Goal: Information Seeking & Learning: Learn about a topic

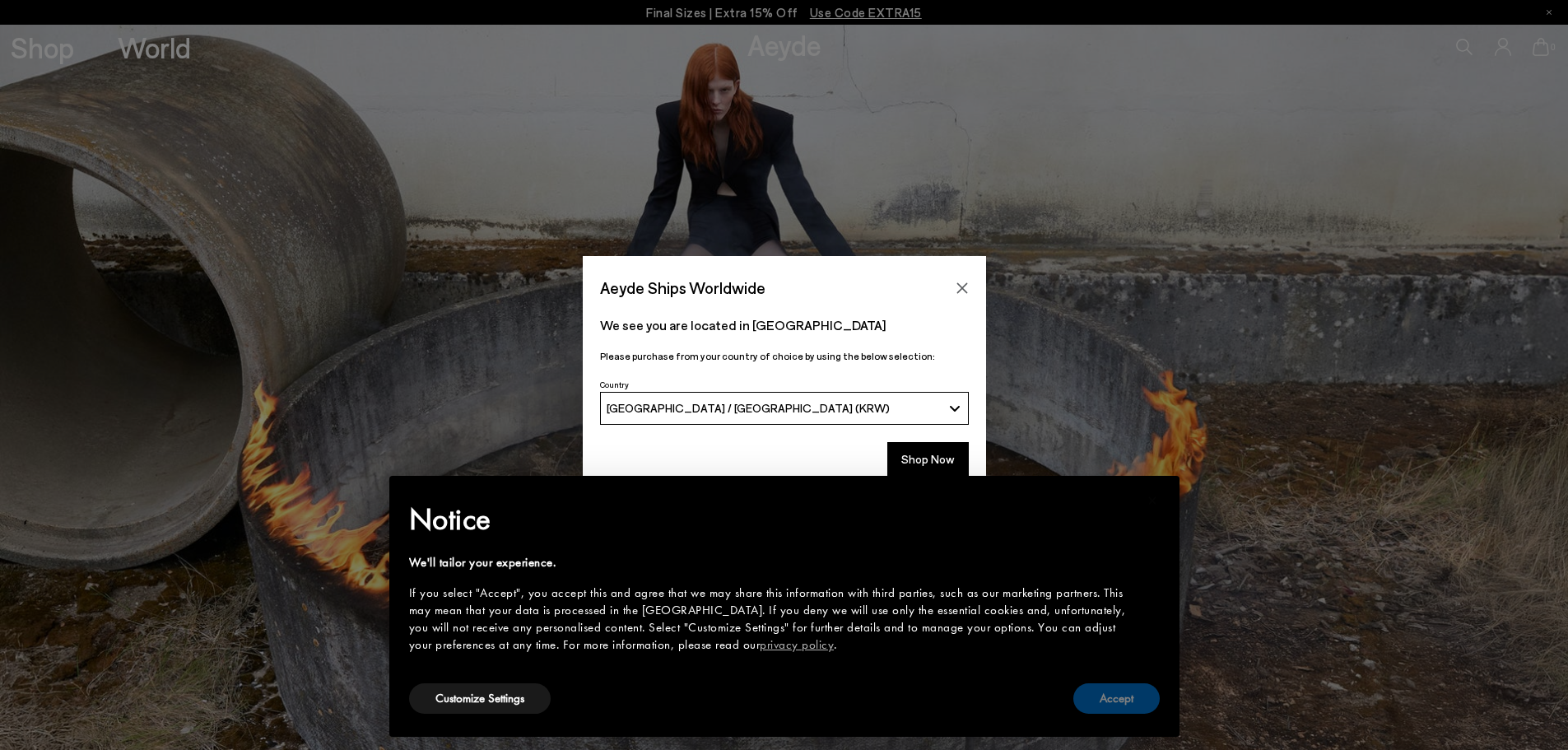
click at [1135, 692] on button "Accept" at bounding box center [1117, 699] width 86 height 31
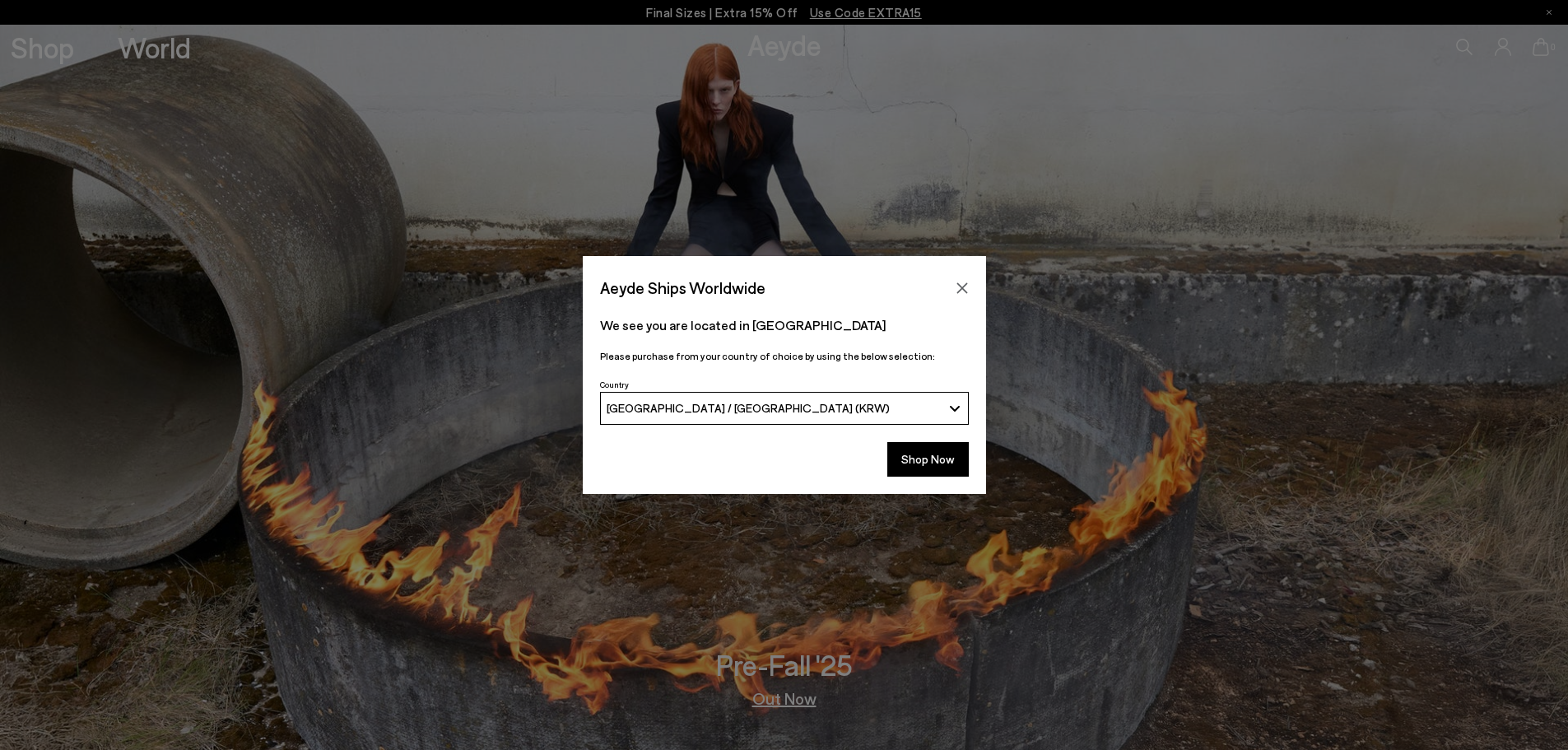
click at [938, 485] on div "Shop Now" at bounding box center [784, 464] width 404 height 61
click at [942, 474] on button "Shop Now" at bounding box center [928, 460] width 82 height 34
click at [922, 467] on button "Shop Now" at bounding box center [928, 460] width 82 height 34
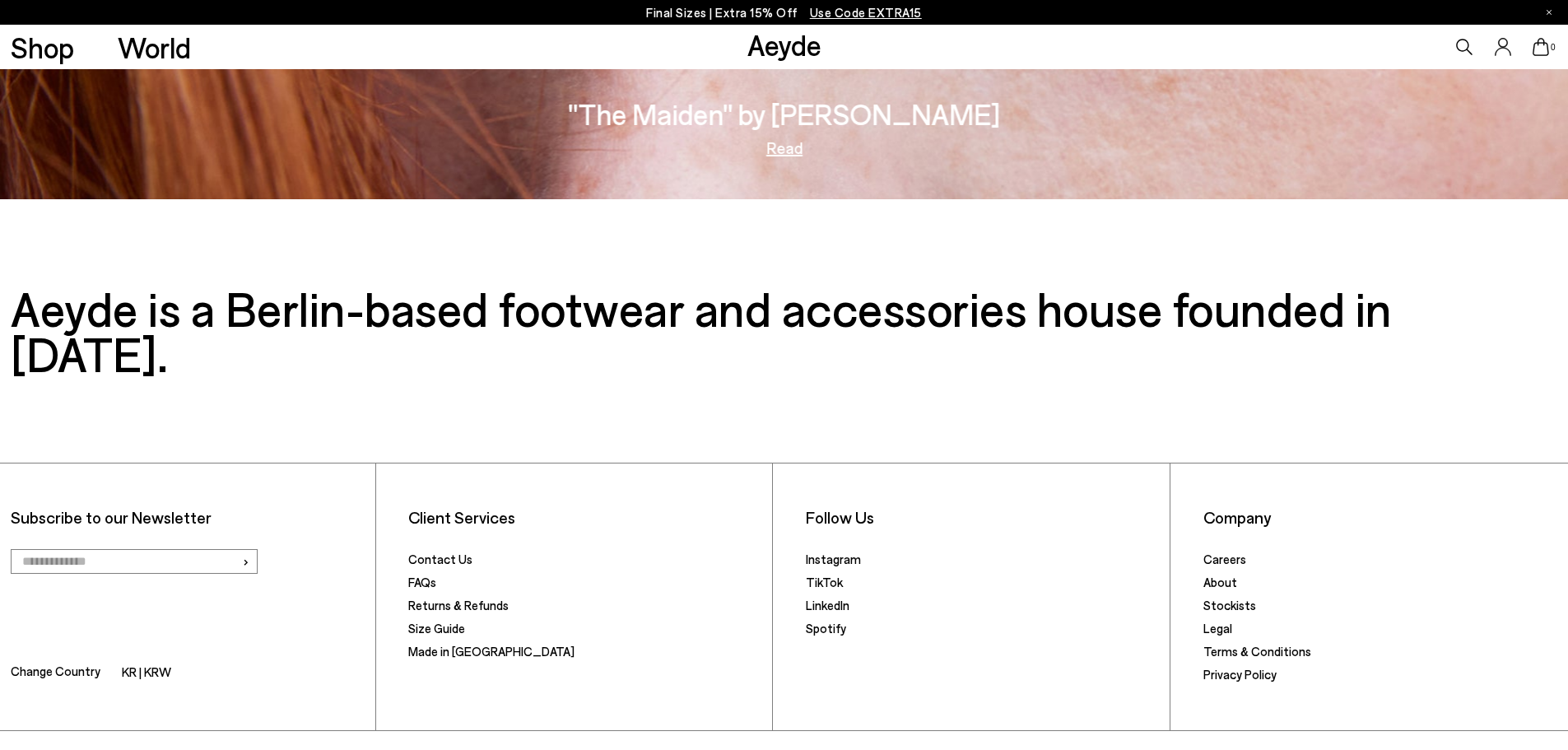
scroll to position [3417, 0]
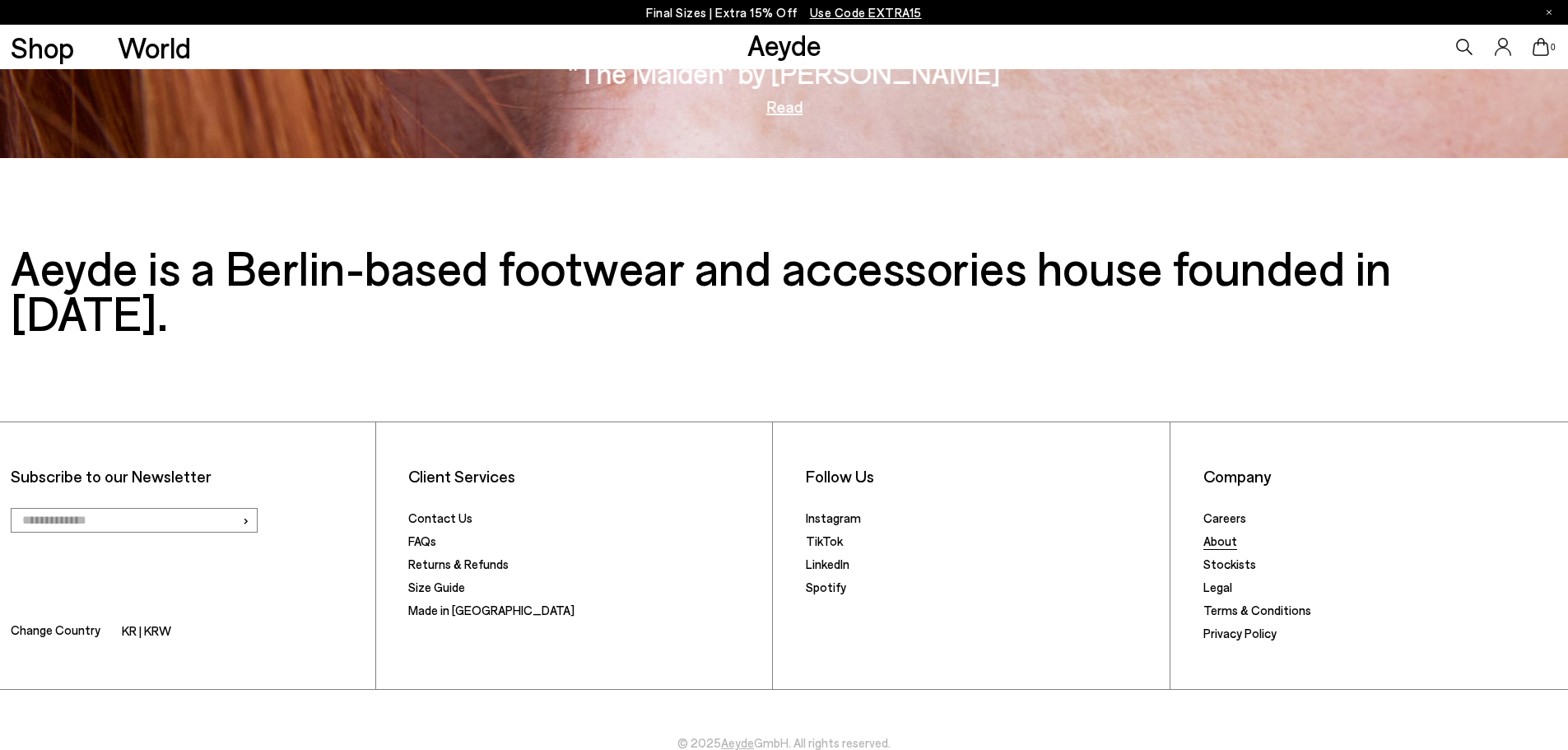
click at [1228, 533] on link "About" at bounding box center [1221, 540] width 34 height 14
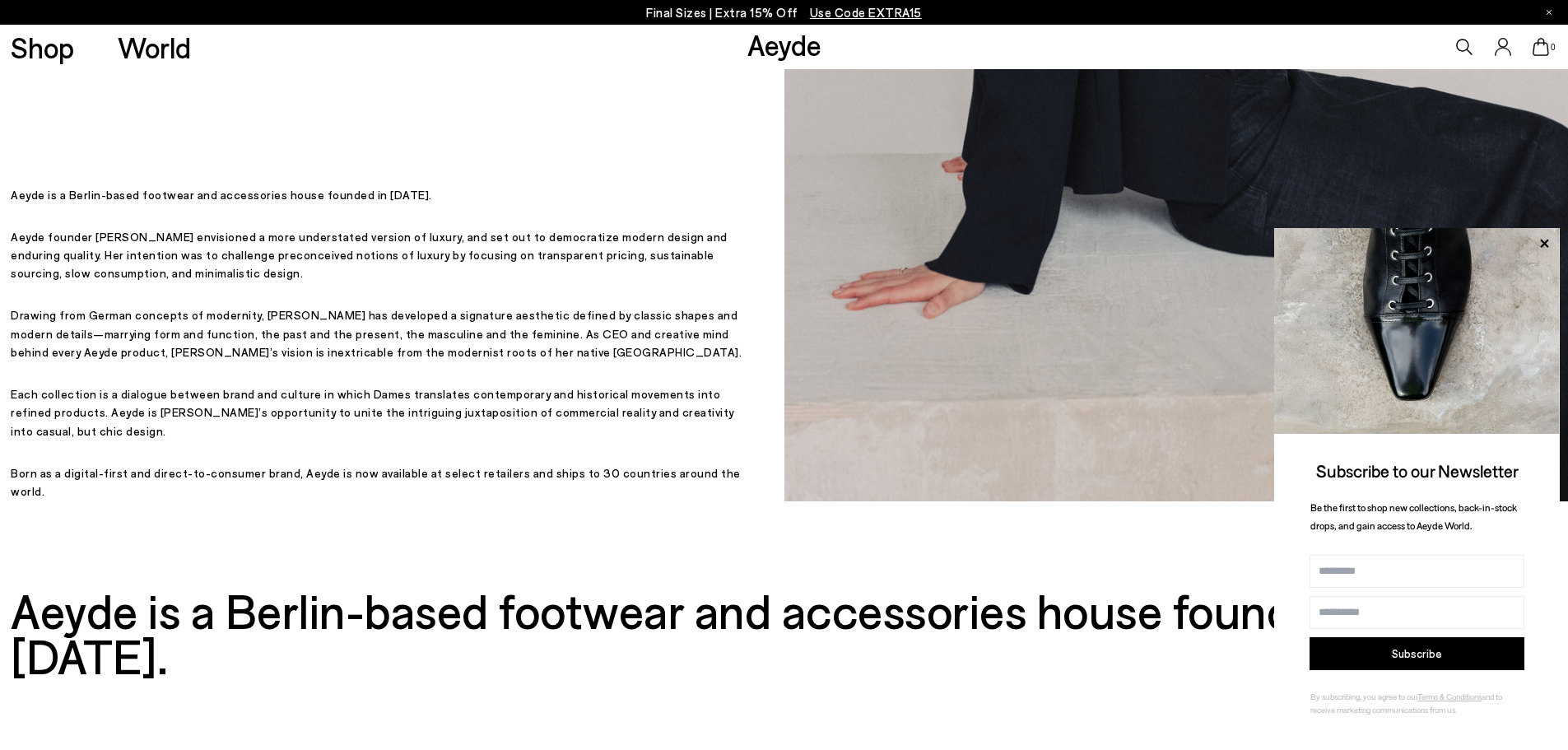
scroll to position [576, 0]
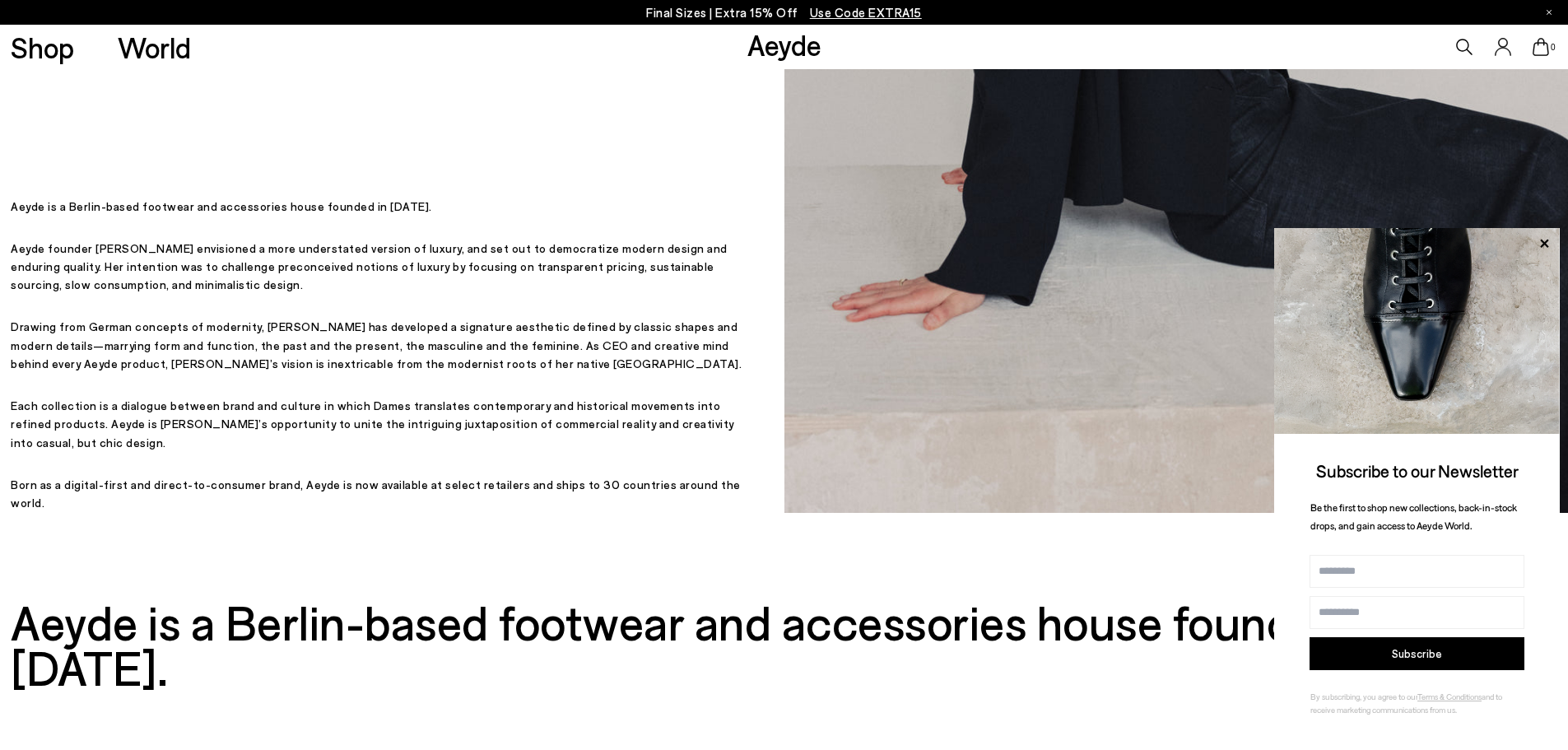
click at [435, 153] on div "Designed in Berlin, Handmade in Italy. Designed in Berlin, Handmade in Italy. A…" at bounding box center [380, 3] width 740 height 1020
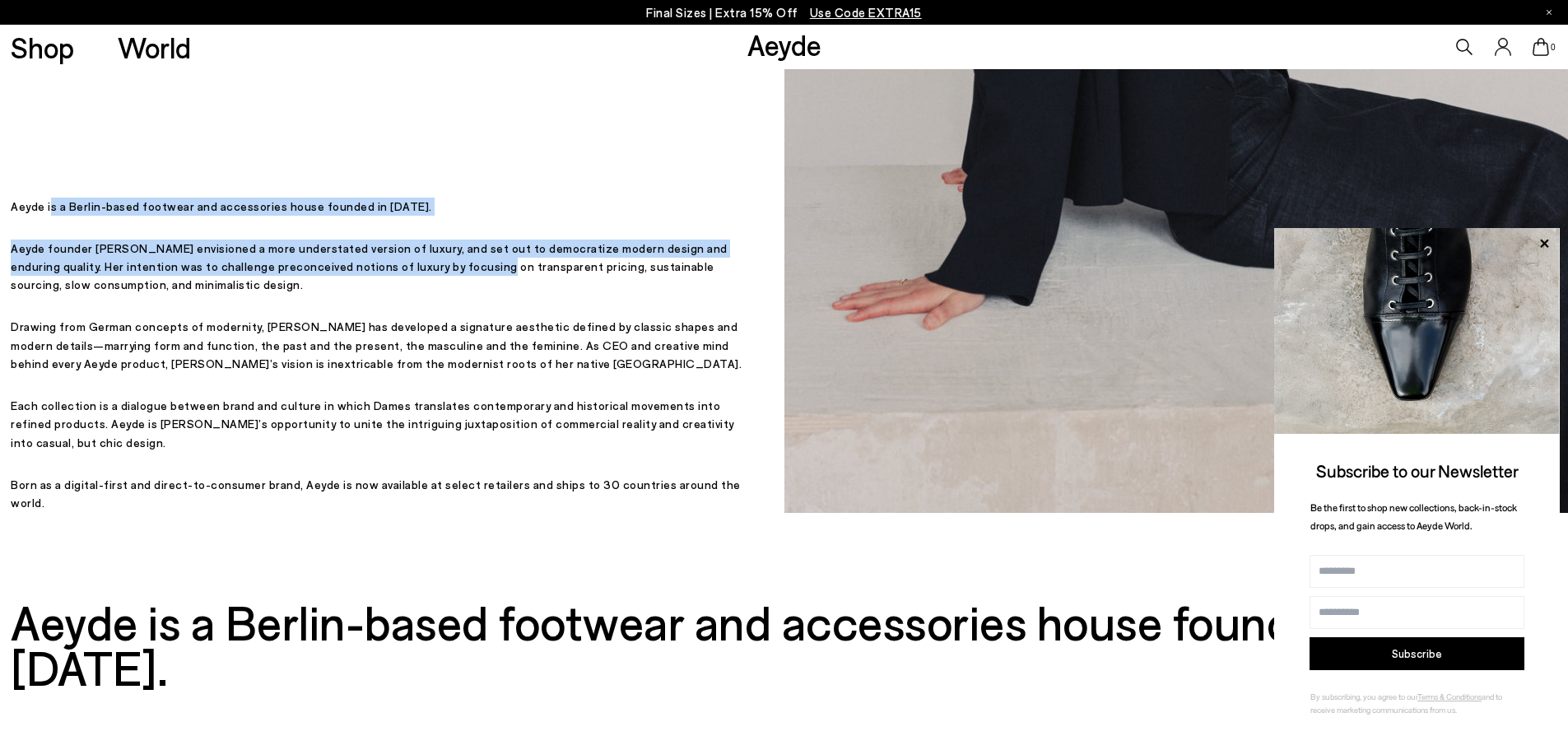
drag, startPoint x: 49, startPoint y: 242, endPoint x: 465, endPoint y: 353, distance: 430.6
click at [431, 332] on div "Aeyde is a Berlin-based footwear and accessories house founded in 2015. Aeyde f…" at bounding box center [380, 355] width 740 height 316
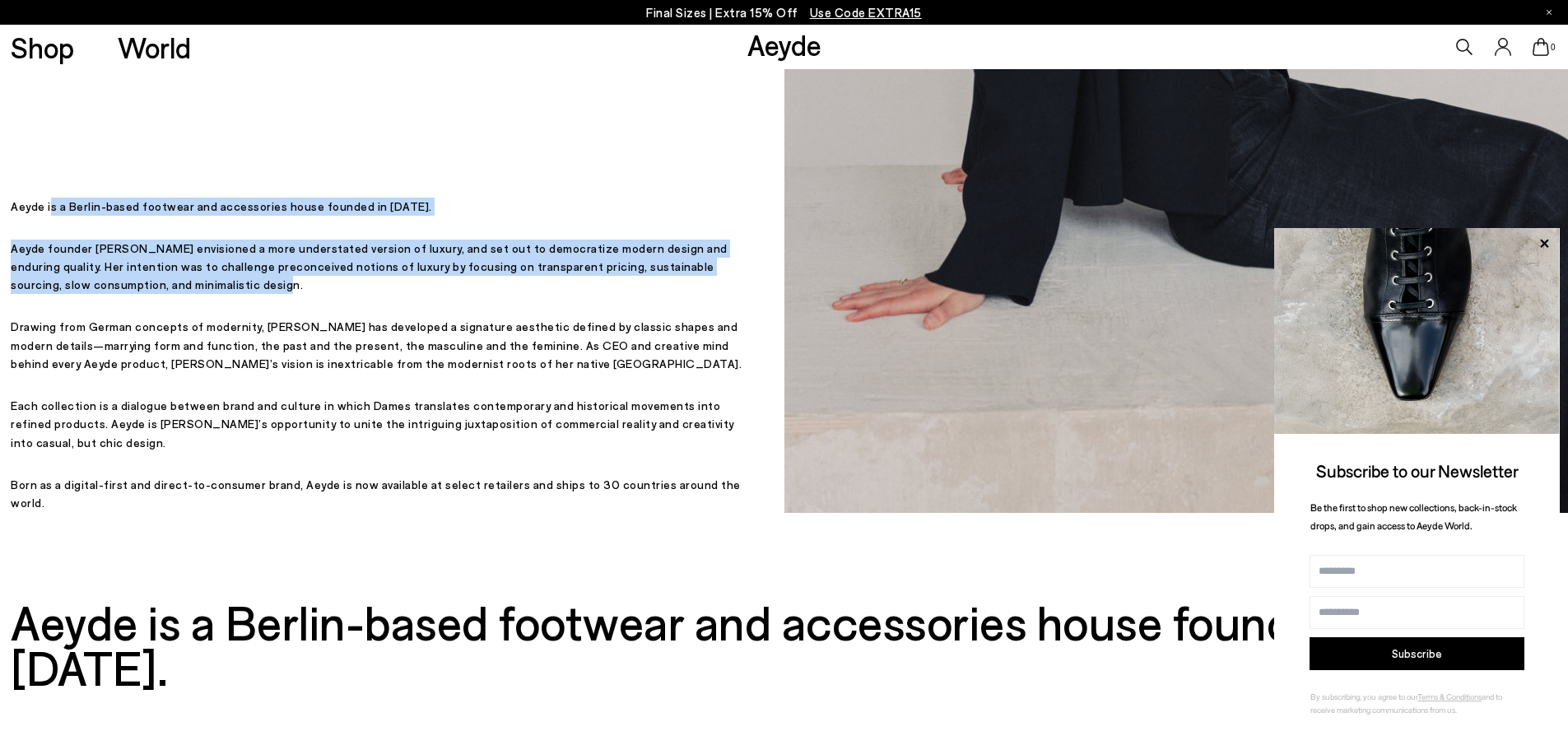
click at [581, 264] on div "Aeyde is a Berlin-based footwear and accessories house founded in 2015. Aeyde f…" at bounding box center [380, 355] width 740 height 316
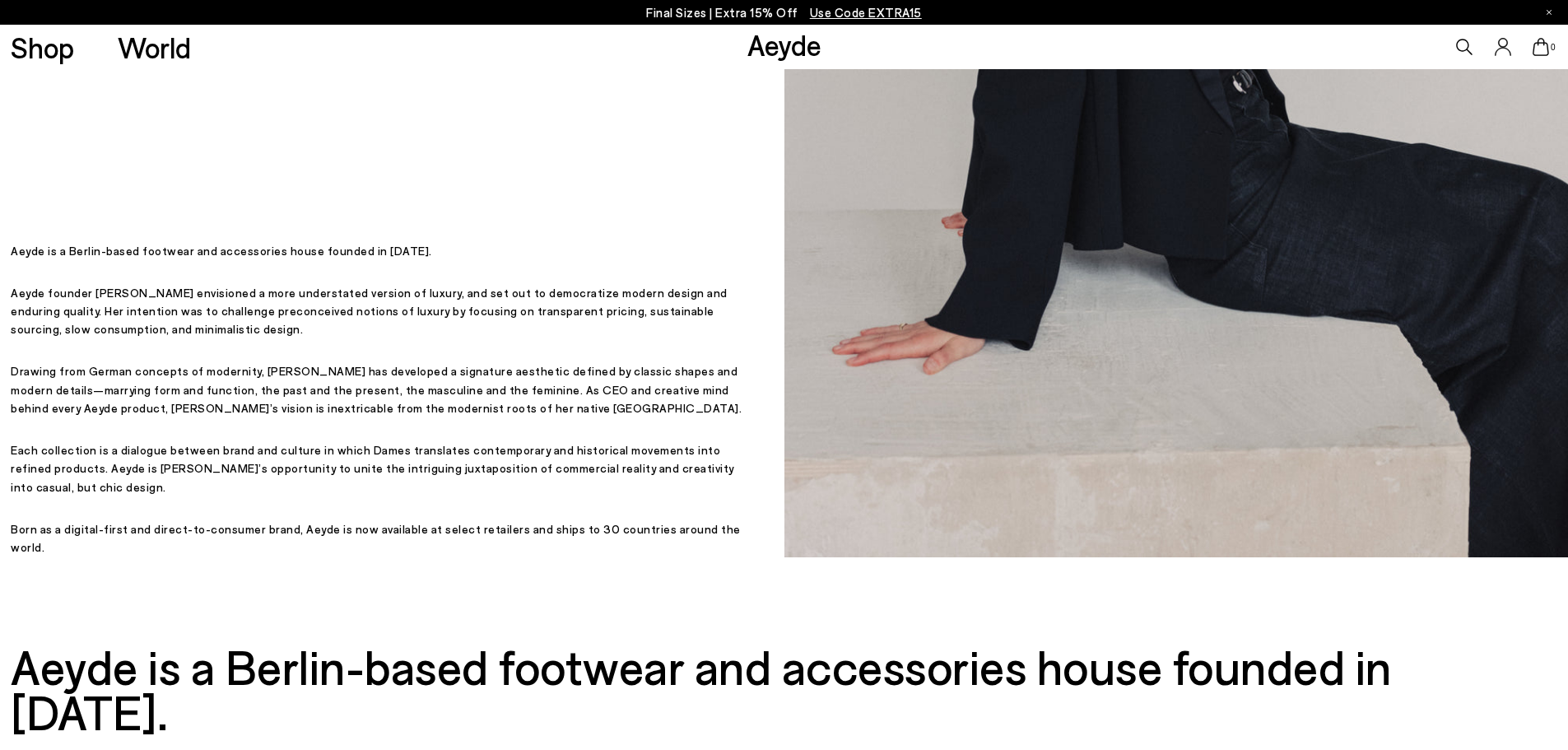
scroll to position [576, 0]
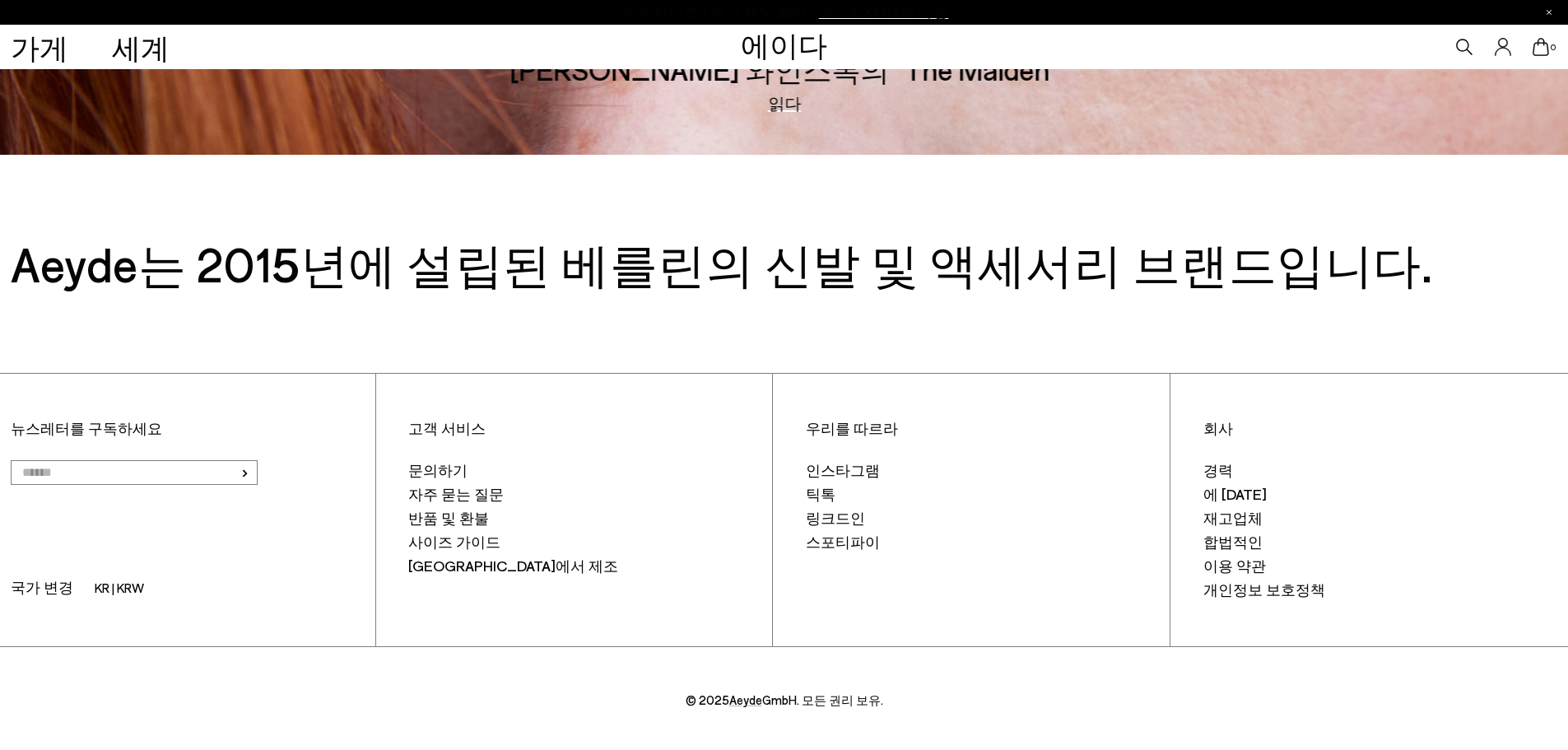
scroll to position [3423, 0]
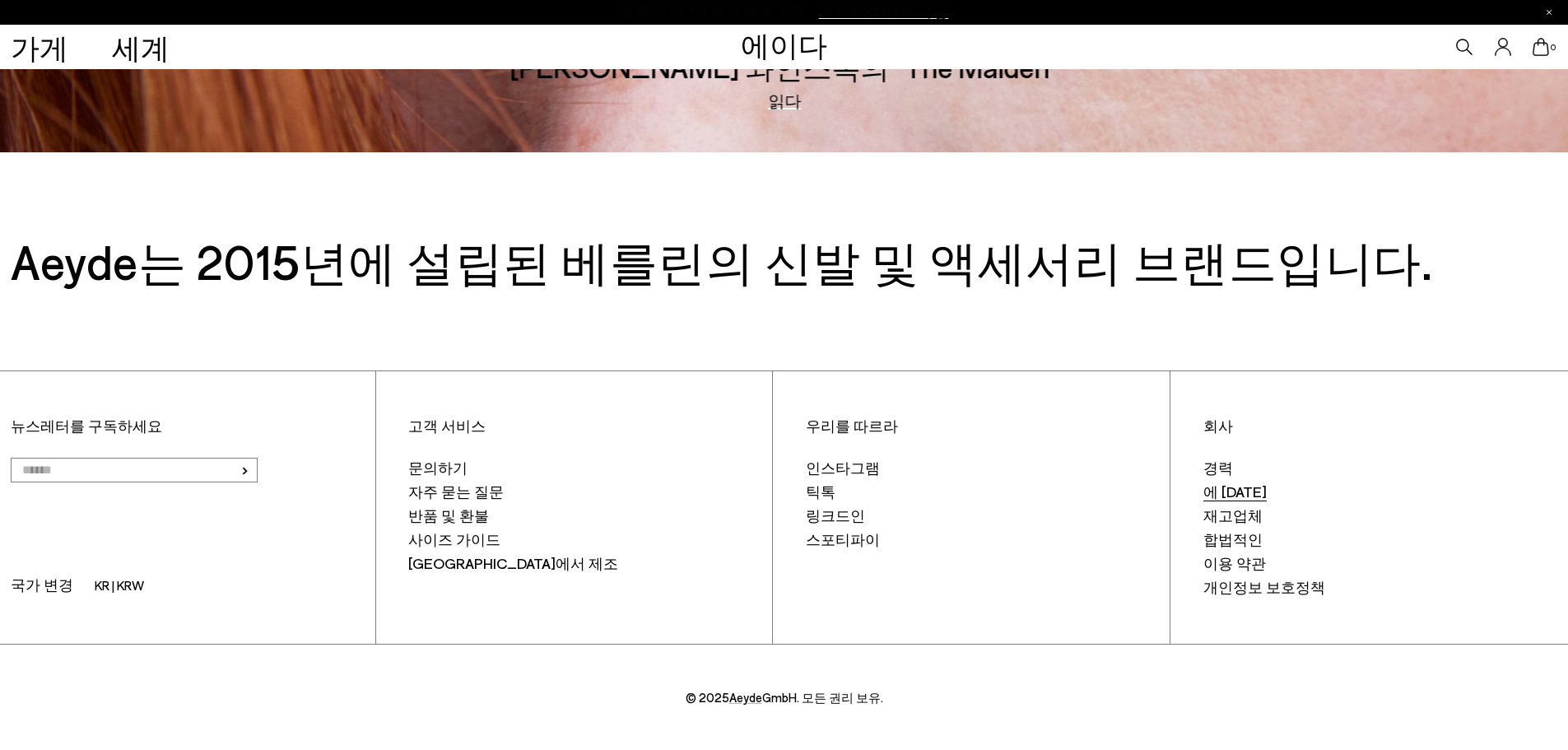
click at [1246, 487] on font "에 대한" at bounding box center [1235, 492] width 64 height 18
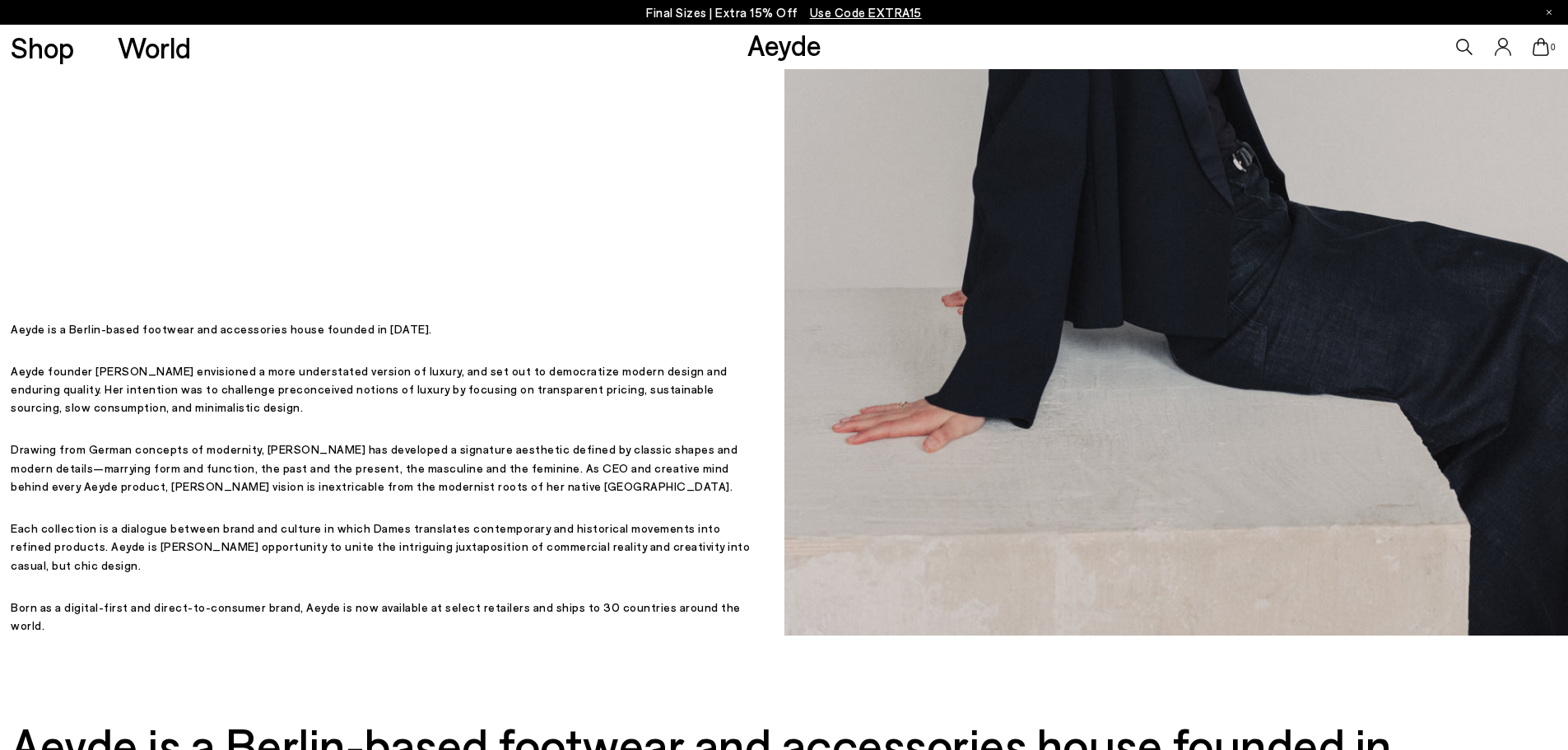
scroll to position [494, 0]
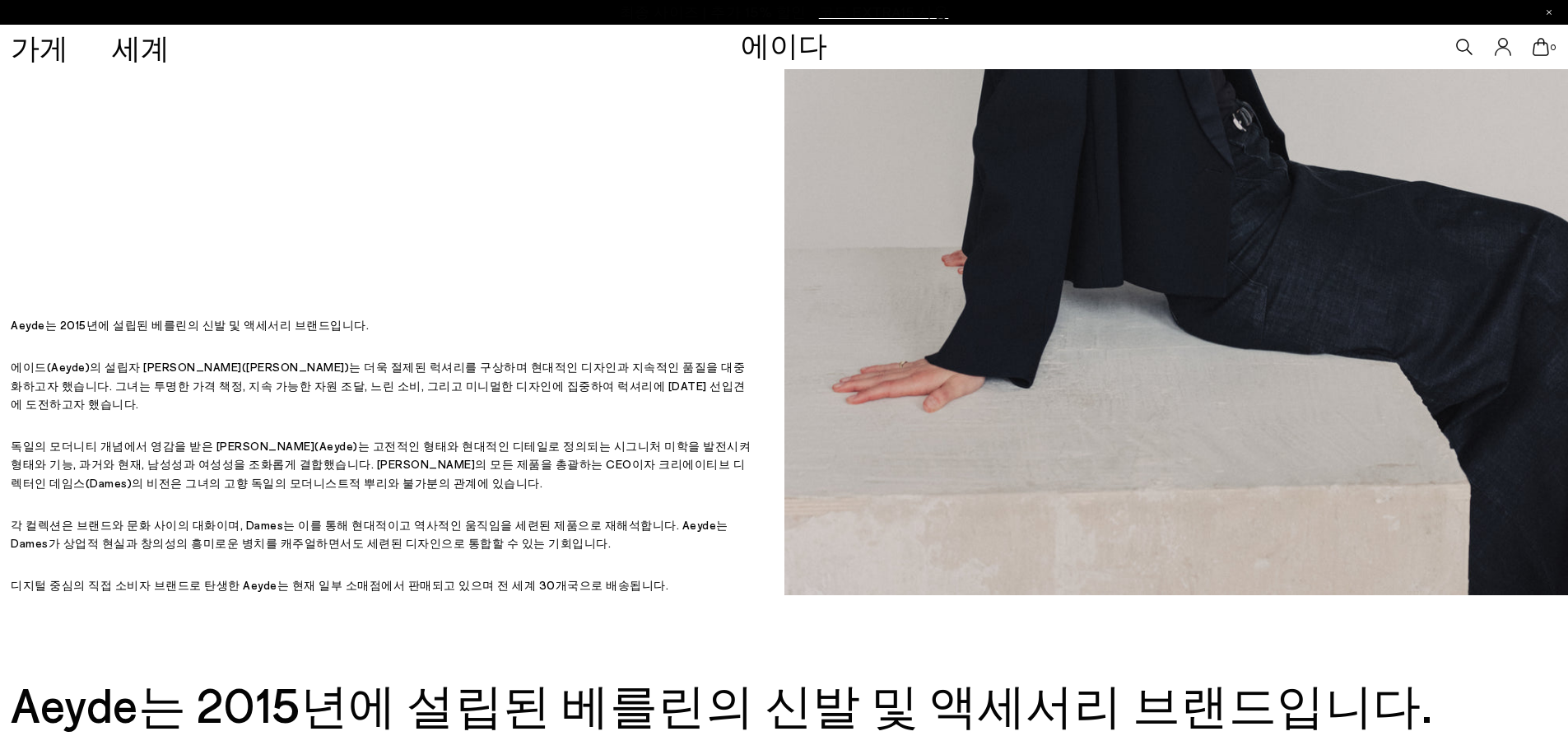
click at [625, 240] on div "베를린에서 디자인하고, 이탈리아에서 수작업으로 제작했습니다. 베를린에서 디자인하고, 이탈리아에서 수작업으로 제작했습니다. Aeyde는 2015…" at bounding box center [380, 85] width 740 height 1020
click at [619, 112] on div "베를린에서 디자인하고, 이탈리아에서 수작업으로 제작했습니다. 베를린에서 디자인하고, 이탈리아에서 수작업으로 제작했습니다. Aeyde는 2015…" at bounding box center [380, 85] width 740 height 1020
click at [1196, 41] on div "0" at bounding box center [1306, 46] width 522 height 44
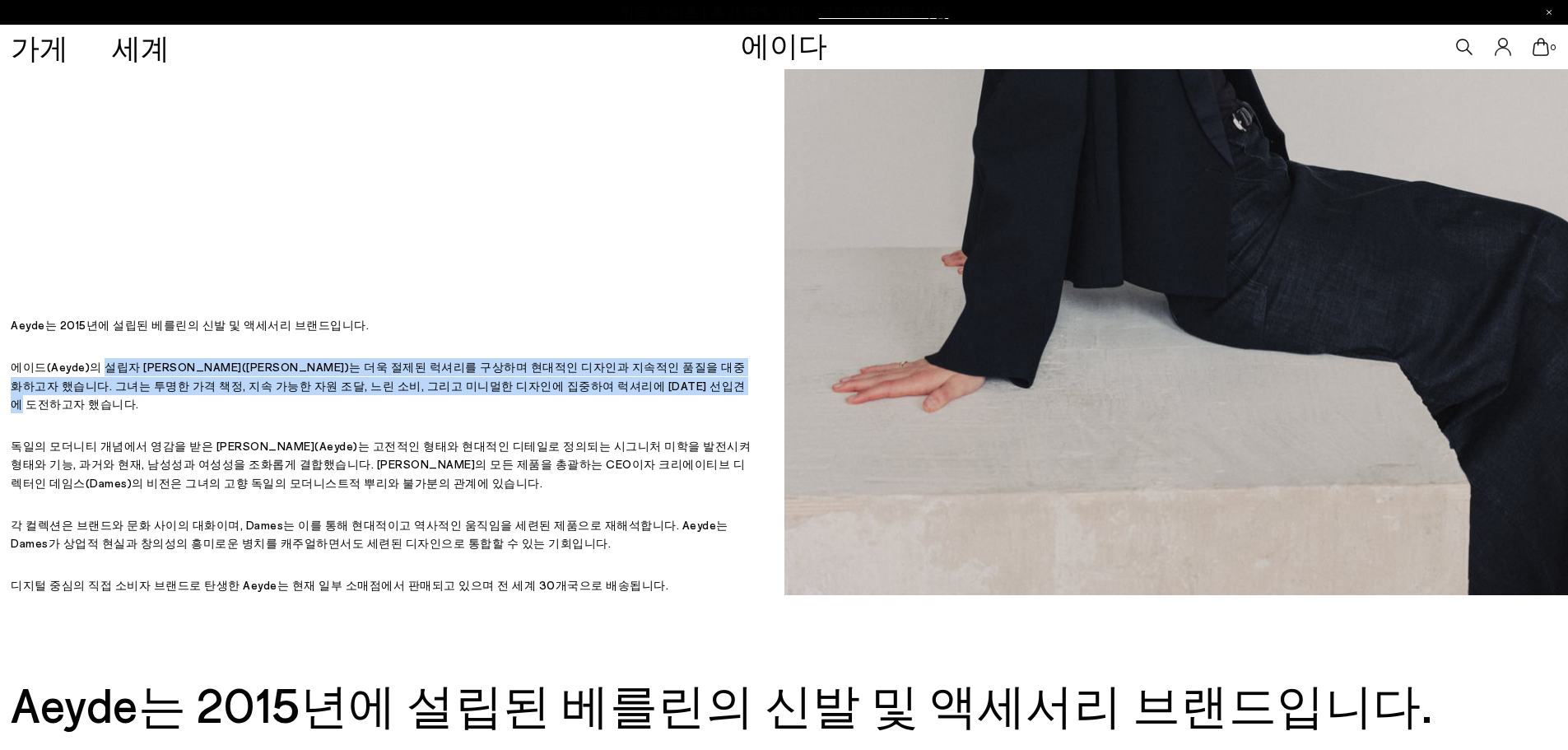
drag, startPoint x: 102, startPoint y: 390, endPoint x: 739, endPoint y: 404, distance: 637.2
click at [739, 404] on p "에이드(Aeyde)의 설립자 루이사 데임스(Luisa Dames)는 더욱 절제된 럭셔리를 구상하며 현대적인 디자인과 지속적인 품질을 대중화하고…" at bounding box center [380, 385] width 740 height 55
copy font "설립자 루이사 데임스(Luisa Dames)는 더욱 절제된 럭셔리를 구상하며 현대적인 디자인과 지속적인 품질을 대중화하고자 했습니다. 그녀는 …"
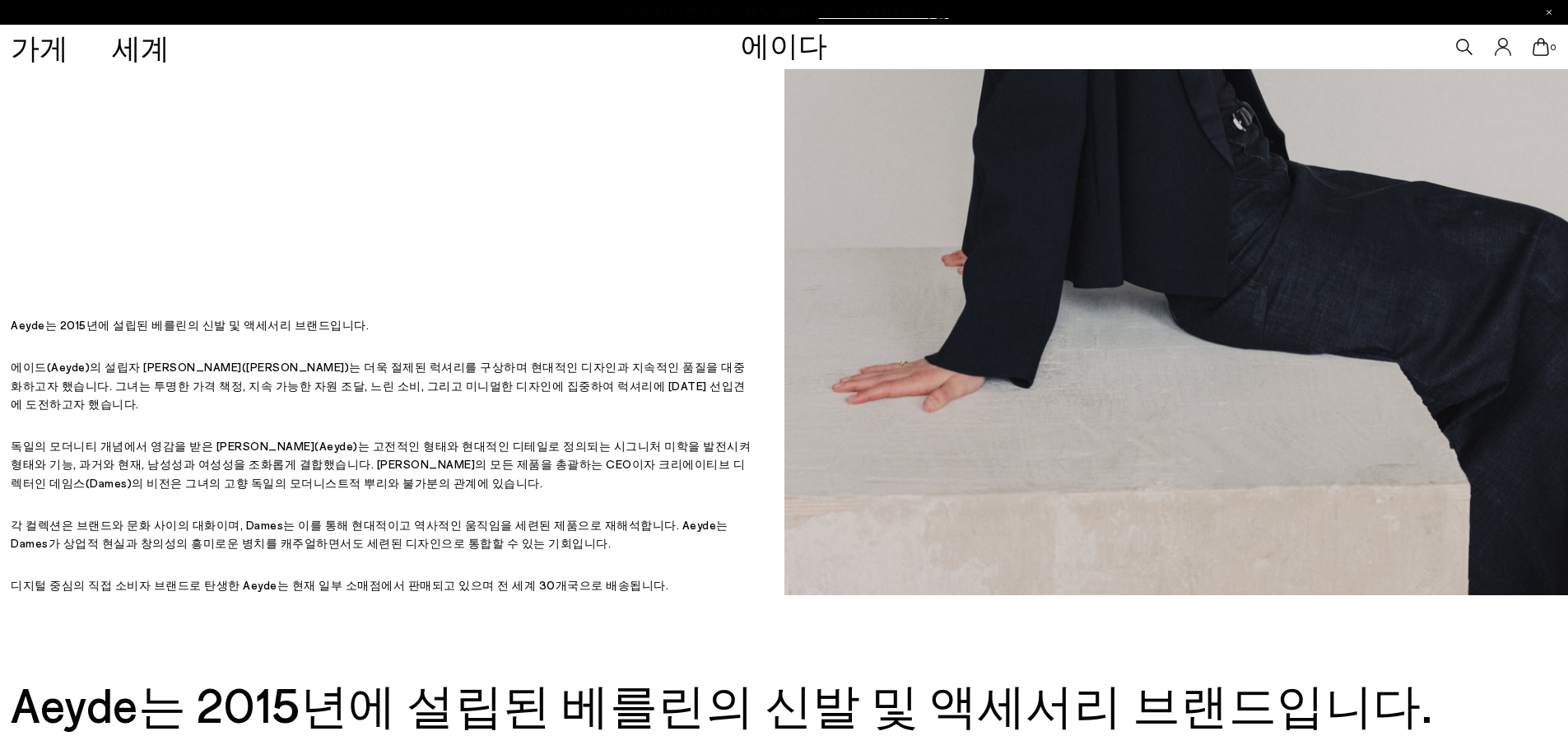
click at [684, 337] on div "베를린에서 디자인하고, 이탈리아에서 수작업으로 제작했습니다. 베를린에서 디자인하고, 이탈리아에서 수작업으로 제작했습니다. Aeyde는 2015…" at bounding box center [380, 85] width 740 height 1020
click at [491, 175] on div "베를린에서 디자인하고, 이탈리아에서 수작업으로 제작했습니다. 베를린에서 디자인하고, 이탈리아에서 수작업으로 제작했습니다. Aeyde는 2015…" at bounding box center [380, 85] width 740 height 1020
